Goal: Information Seeking & Learning: Learn about a topic

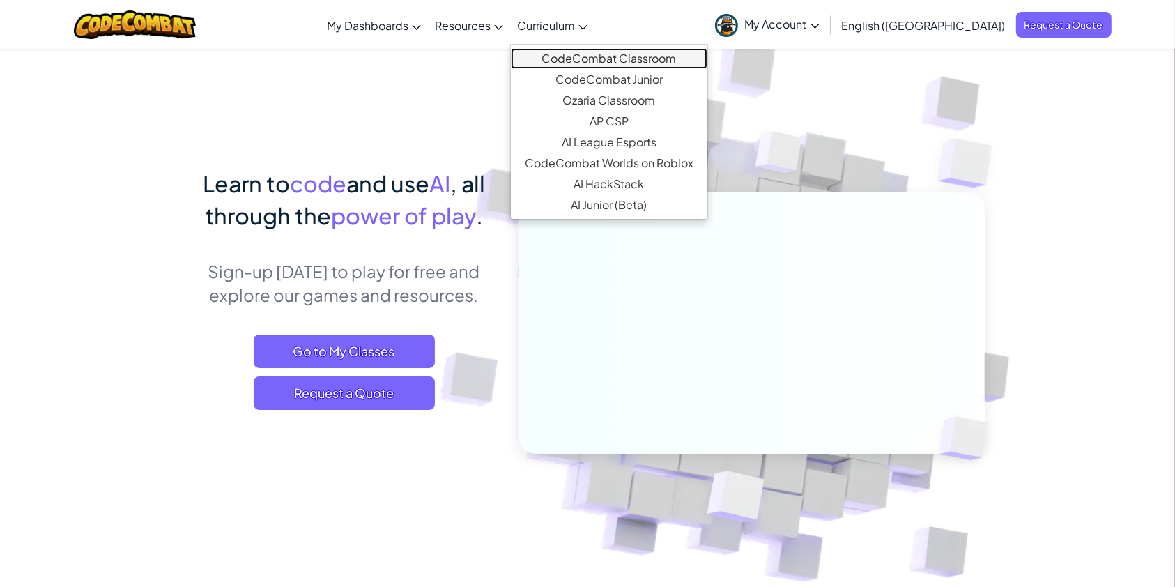
click at [608, 59] on link "CodeCombat Classroom" at bounding box center [609, 58] width 197 height 21
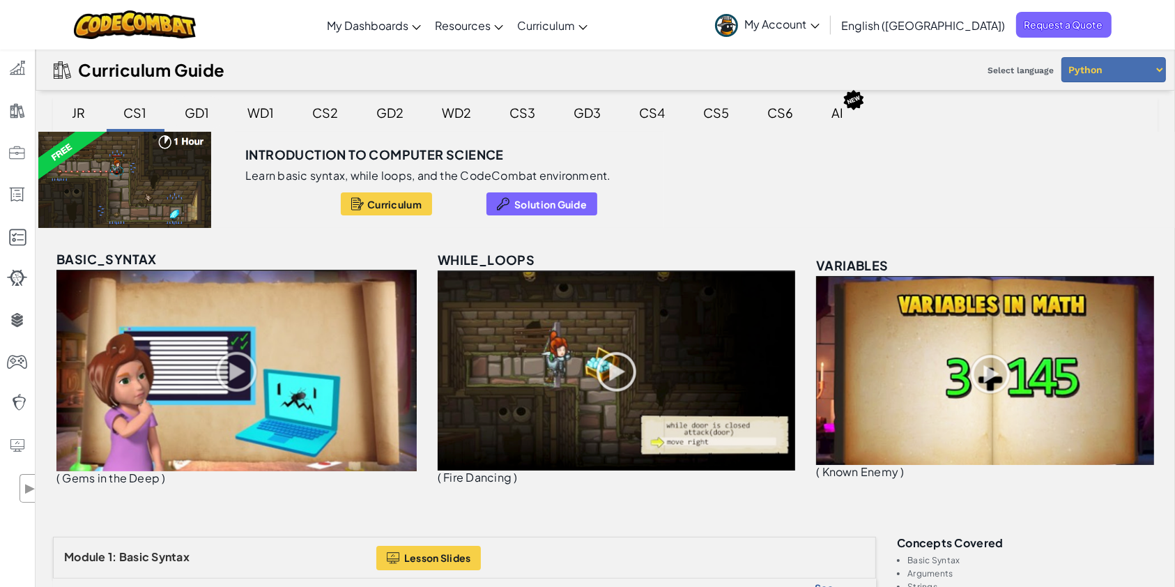
click at [201, 114] on div "GD1" at bounding box center [197, 112] width 52 height 33
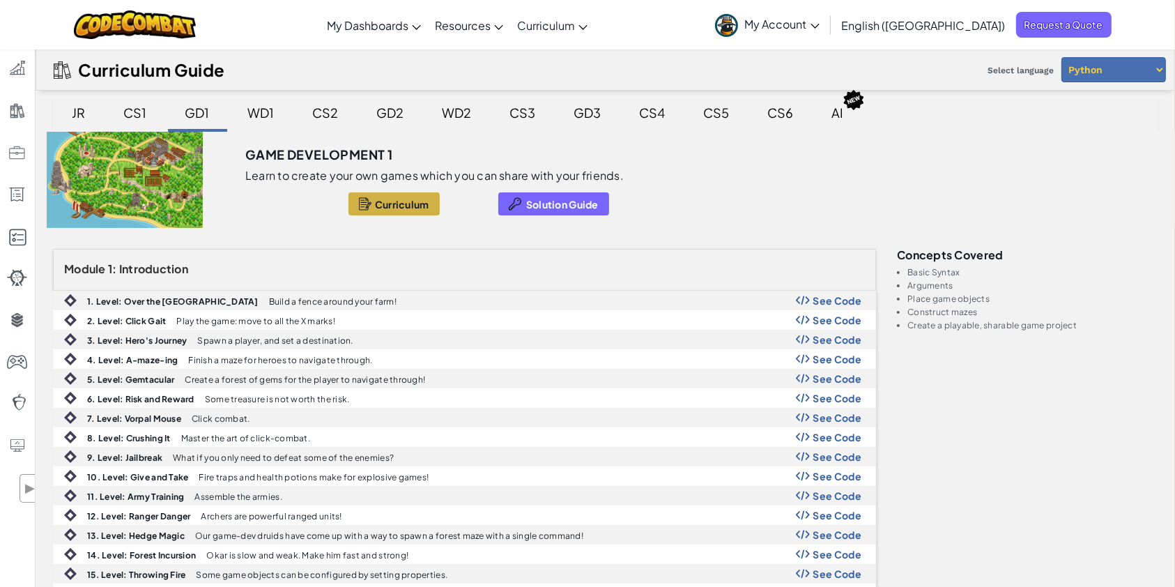
click at [401, 202] on span "Curriculum" at bounding box center [402, 204] width 54 height 11
